Goal: Contribute content: Contribute content

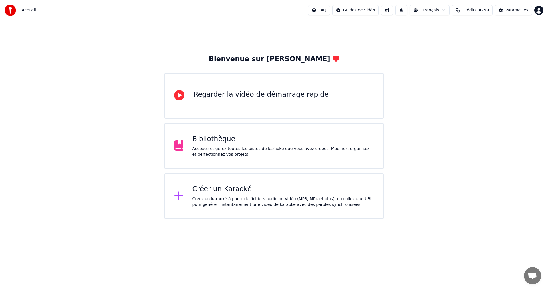
click at [174, 145] on div "Bibliothèque Accédez et gérez toutes les pistes de karaoké que vous avez créées…" at bounding box center [273, 146] width 219 height 46
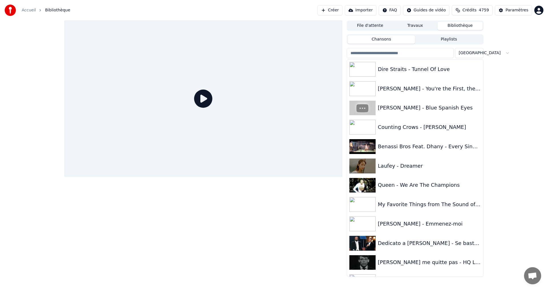
click at [362, 55] on input "search" at bounding box center [400, 53] width 107 height 10
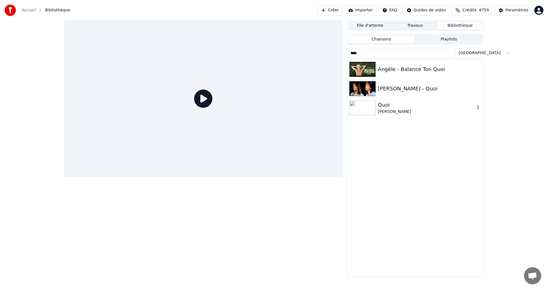
type input "****"
click at [386, 107] on div "Quoi" at bounding box center [426, 105] width 97 height 8
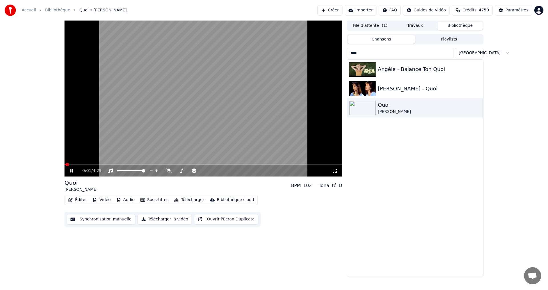
click at [336, 171] on icon at bounding box center [335, 171] width 6 height 5
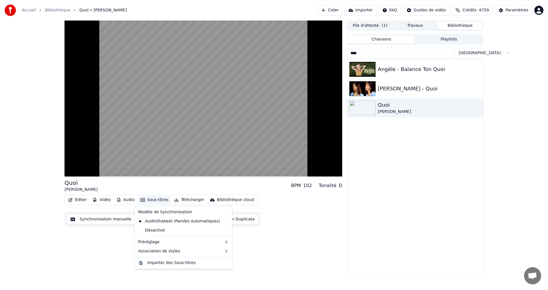
click at [152, 201] on button "Sous-titres" at bounding box center [154, 200] width 33 height 8
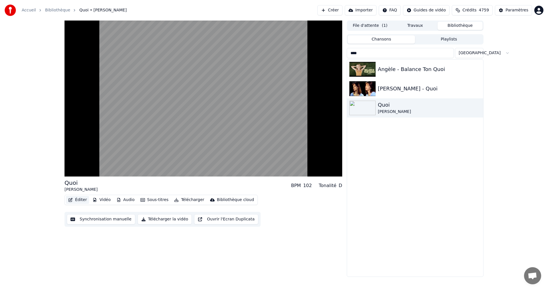
click at [81, 199] on button "Éditer" at bounding box center [77, 200] width 23 height 8
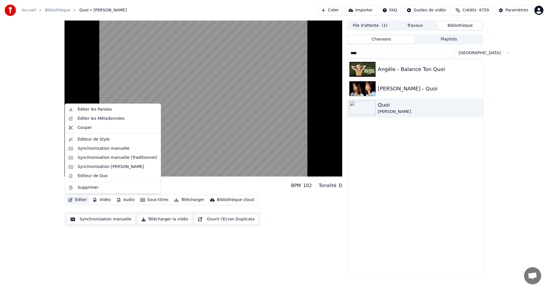
click at [81, 199] on button "Éditer" at bounding box center [77, 200] width 23 height 8
click at [105, 110] on div "Éditer les Paroles" at bounding box center [95, 110] width 34 height 6
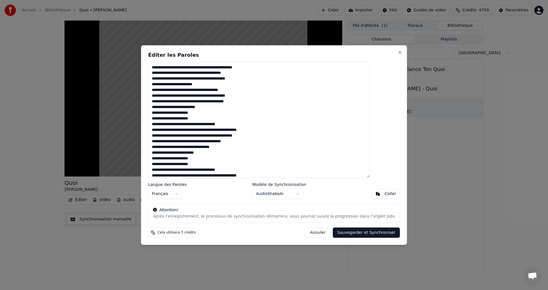
scroll to position [37, 0]
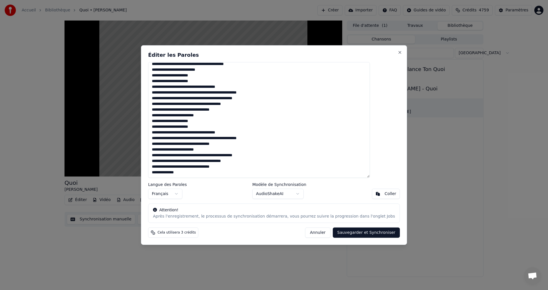
drag, startPoint x: 168, startPoint y: 65, endPoint x: 192, endPoint y: 224, distance: 160.8
click at [192, 224] on div "Éditer les Paroles Langue des Paroles Français Modèle de Synchronisation AudioS…" at bounding box center [274, 145] width 266 height 200
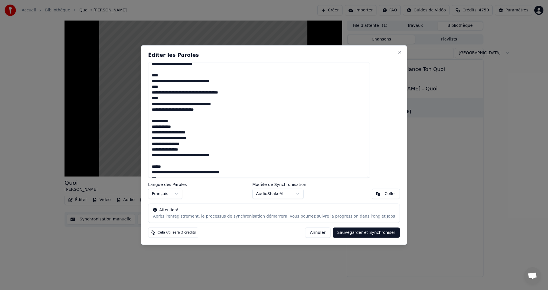
scroll to position [189, 0]
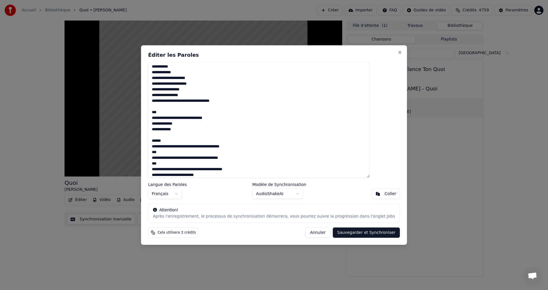
click at [372, 197] on button "Coller" at bounding box center [386, 194] width 28 height 10
click at [306, 235] on button "Annuler" at bounding box center [317, 233] width 25 height 10
type textarea "**********"
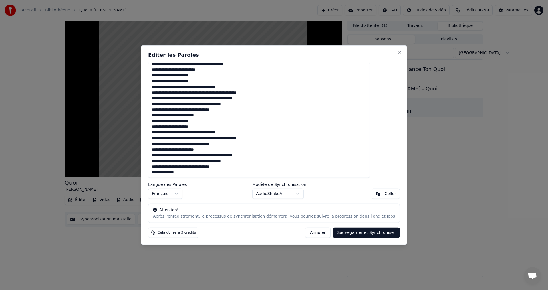
scroll to position [37, 0]
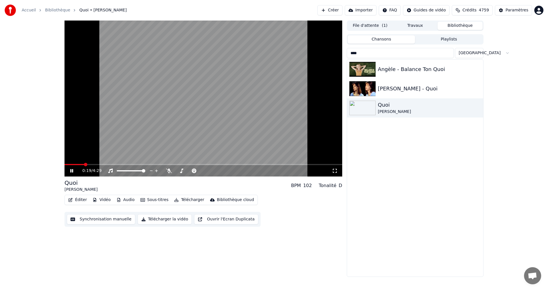
click at [84, 164] on span at bounding box center [75, 164] width 20 height 1
click at [76, 198] on button "Éditer" at bounding box center [77, 200] width 23 height 8
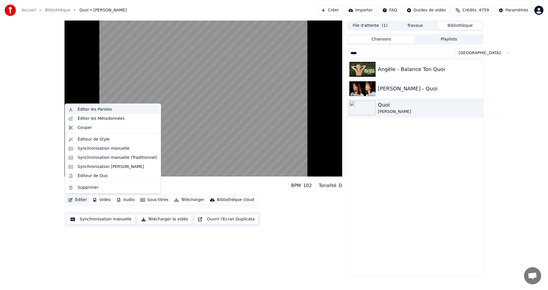
click at [108, 113] on div "Éditer les Paroles" at bounding box center [112, 109] width 93 height 9
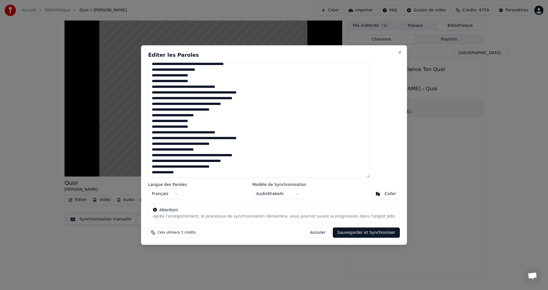
drag, startPoint x: 166, startPoint y: 67, endPoint x: 211, endPoint y: 200, distance: 140.1
click at [211, 200] on div "Éditer les Paroles Langue des Paroles Français Modèle de Synchronisation AudioS…" at bounding box center [274, 145] width 266 height 200
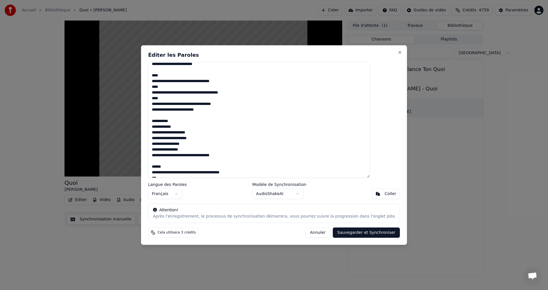
scroll to position [189, 0]
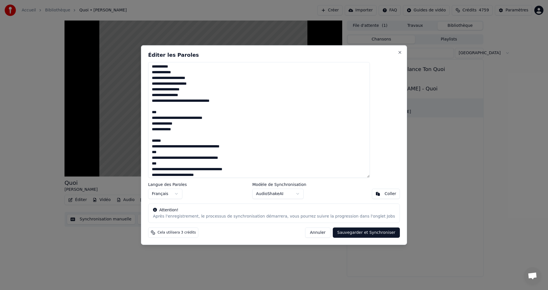
click at [340, 235] on button "Sauvegarder et Synchroniser" at bounding box center [366, 233] width 67 height 10
type textarea "**********"
